Goal: Information Seeking & Learning: Learn about a topic

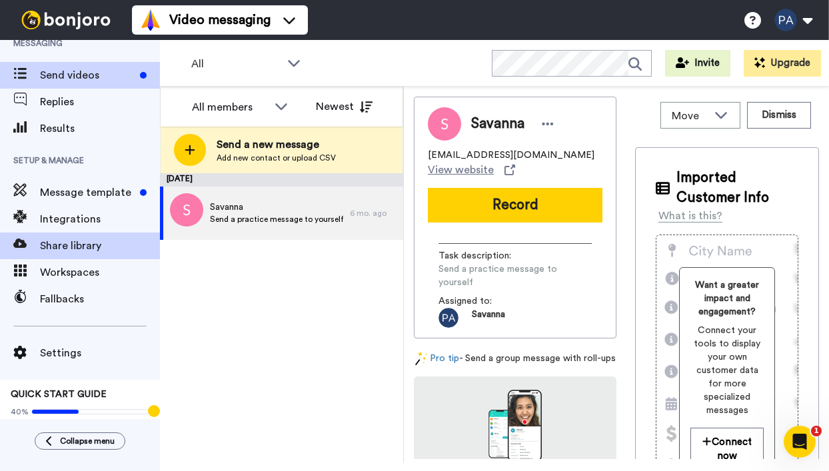
scroll to position [17, 0]
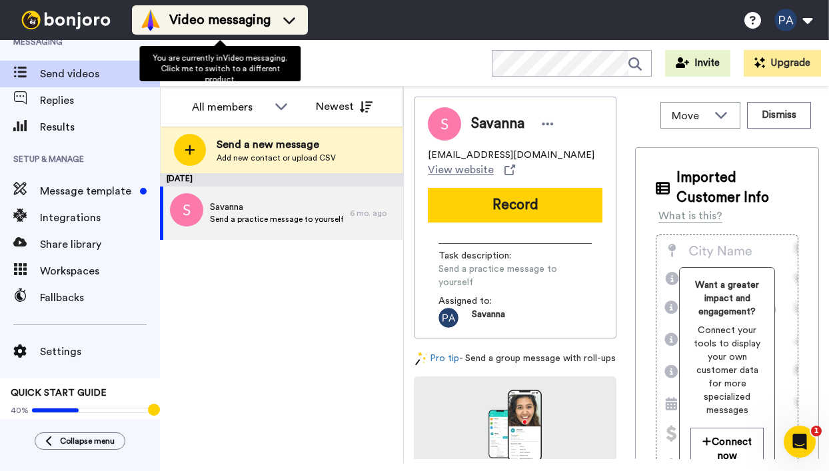
click at [281, 9] on div "Video messaging" at bounding box center [220, 19] width 160 height 21
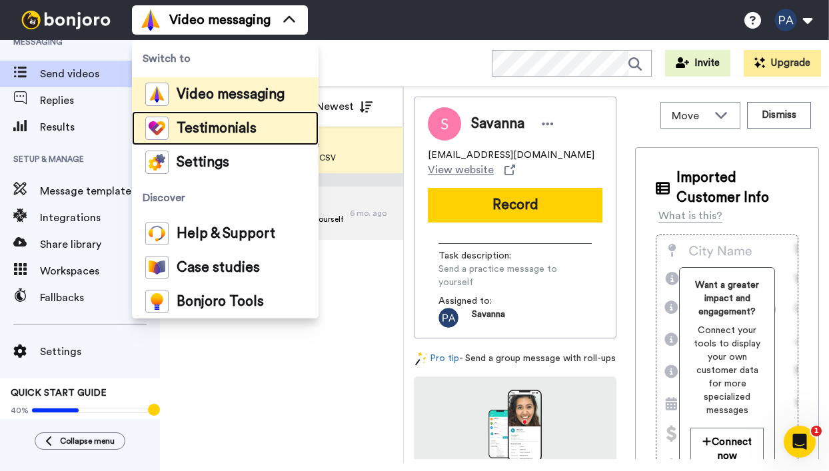
click at [255, 120] on li "Testimonials" at bounding box center [225, 128] width 187 height 34
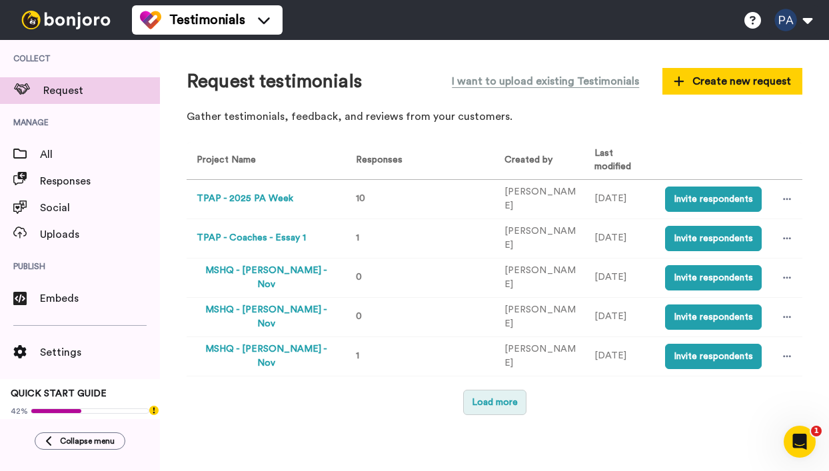
click at [493, 392] on button "Load more" at bounding box center [494, 402] width 63 height 25
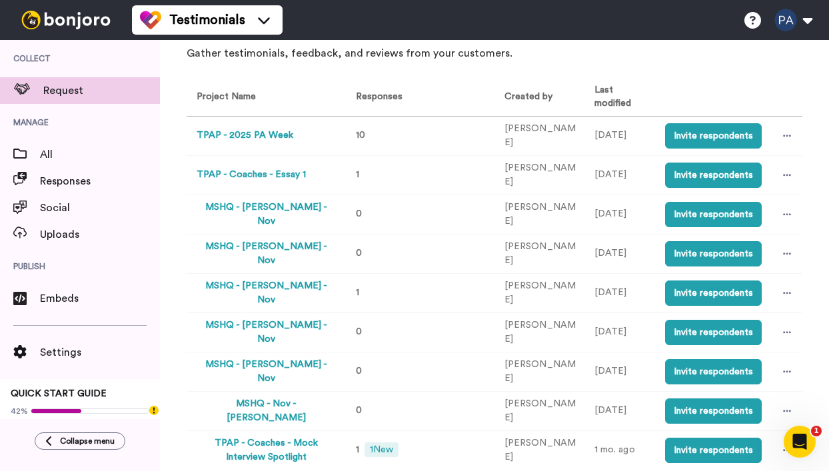
scroll to position [48, 0]
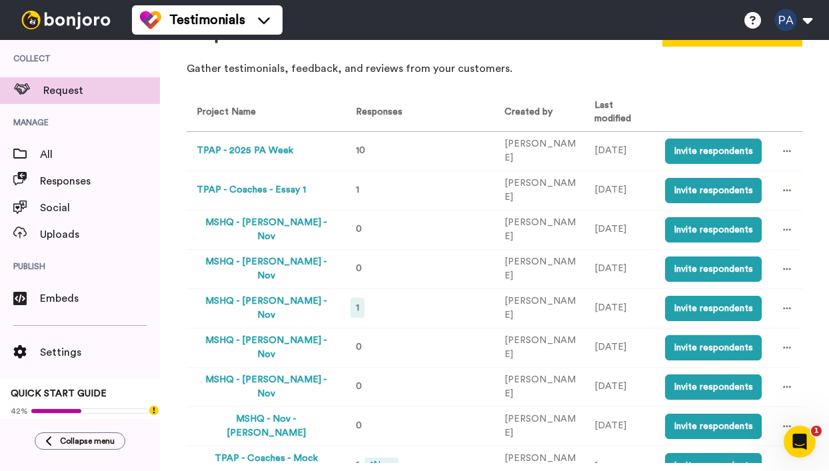
click at [360, 298] on div "1" at bounding box center [357, 308] width 14 height 20
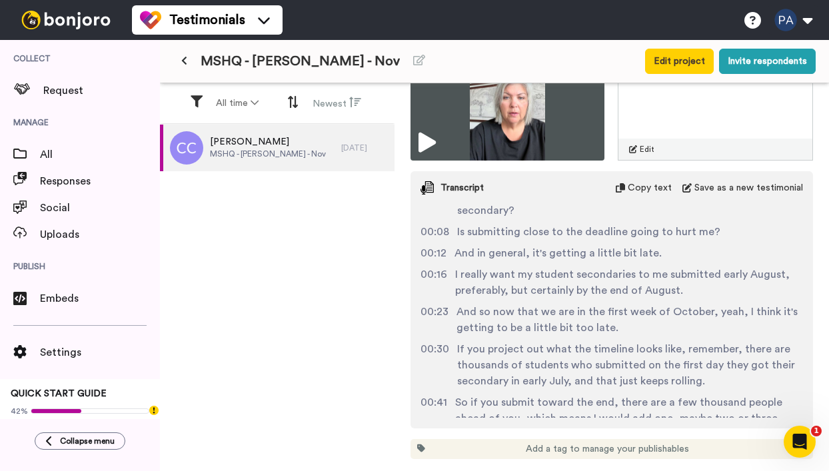
scroll to position [41, 0]
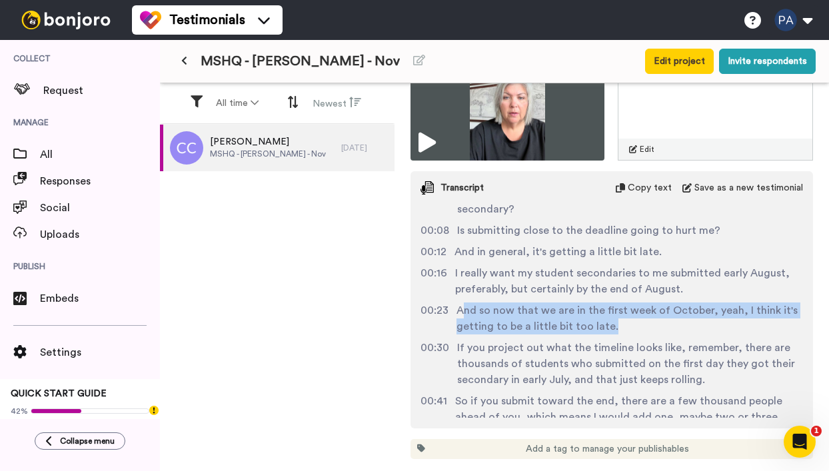
drag, startPoint x: 462, startPoint y: 316, endPoint x: 655, endPoint y: 333, distance: 193.3
click at [655, 333] on span "And so now that we are in the first week of October, yeah, I think it's getting…" at bounding box center [629, 318] width 346 height 32
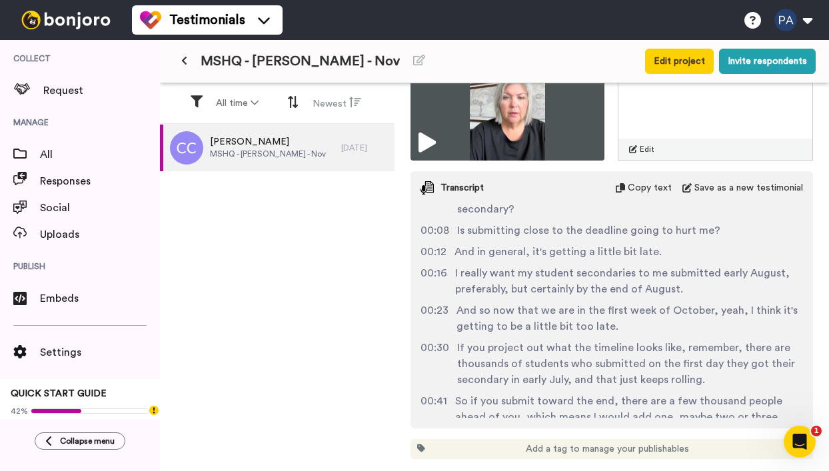
click at [634, 332] on span "And so now that we are in the first week of October, yeah, I think it's getting…" at bounding box center [629, 318] width 346 height 32
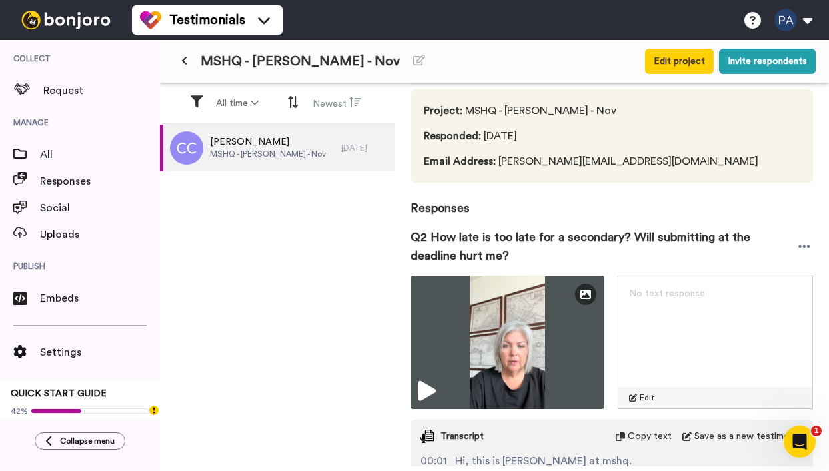
scroll to position [57, 0]
